Goal: Transaction & Acquisition: Purchase product/service

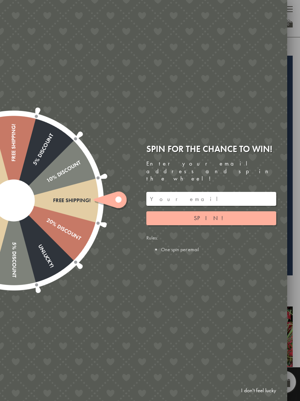
click at [210, 214] on span "Spin!" at bounding box center [211, 218] width 35 height 8
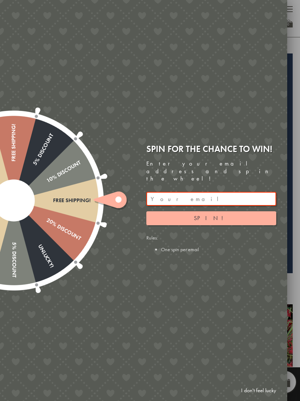
scroll to position [2, 0]
click at [173, 246] on li "One spin per email" at bounding box center [218, 249] width 115 height 7
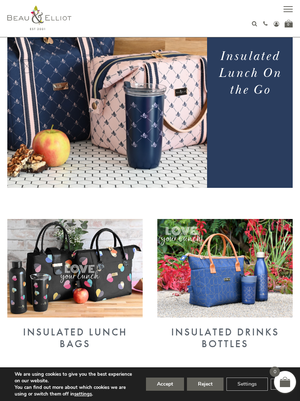
scroll to position [87, 0]
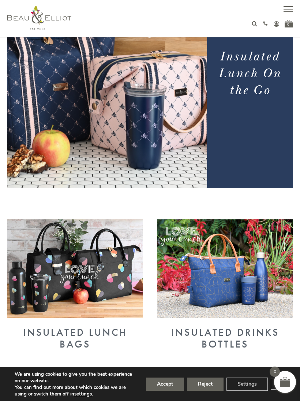
click at [160, 391] on button "Accept" at bounding box center [165, 384] width 38 height 13
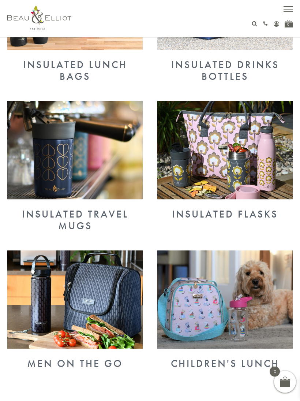
scroll to position [354, 0]
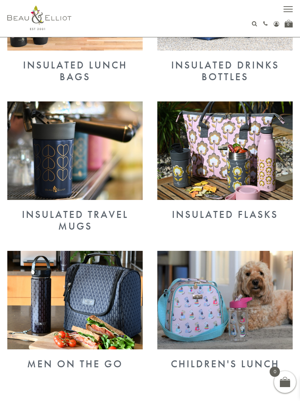
click at [69, 152] on img at bounding box center [74, 150] width 135 height 99
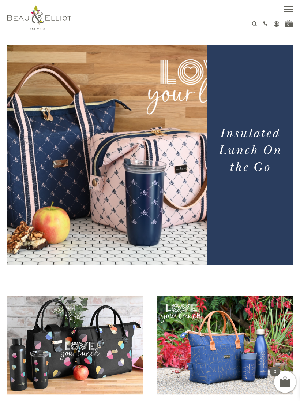
scroll to position [11, 0]
click at [60, 330] on img at bounding box center [74, 345] width 135 height 99
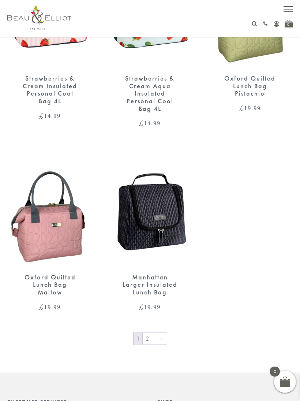
scroll to position [1282, 0]
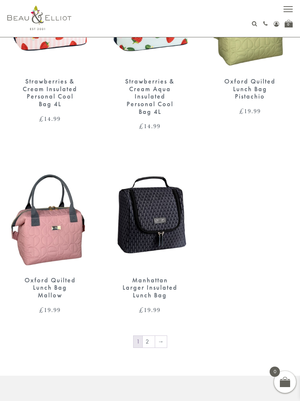
click at [149, 336] on link "2" at bounding box center [149, 342] width 12 height 12
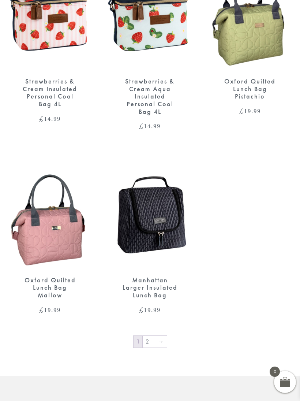
scroll to position [1295, 0]
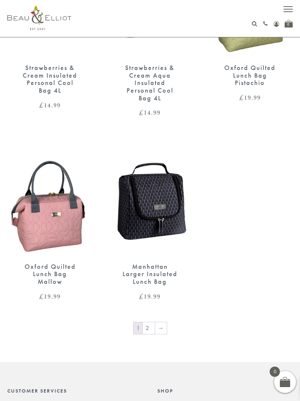
click at [288, 9] on span "button" at bounding box center [288, 9] width 9 height 1
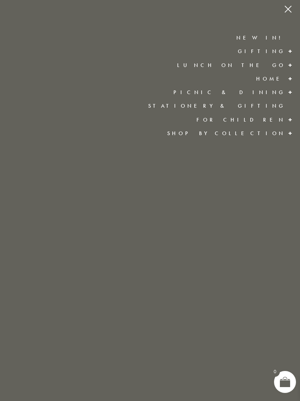
click at [251, 63] on link "Lunch On The Go" at bounding box center [231, 65] width 108 height 7
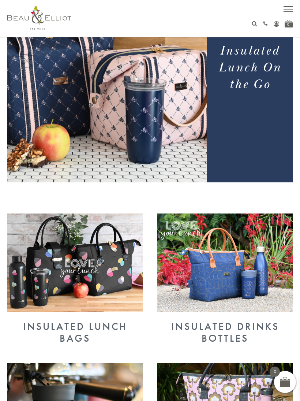
scroll to position [90, 0]
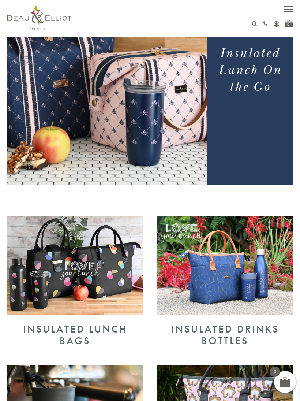
click at [219, 274] on img at bounding box center [224, 265] width 135 height 99
